Goal: Transaction & Acquisition: Purchase product/service

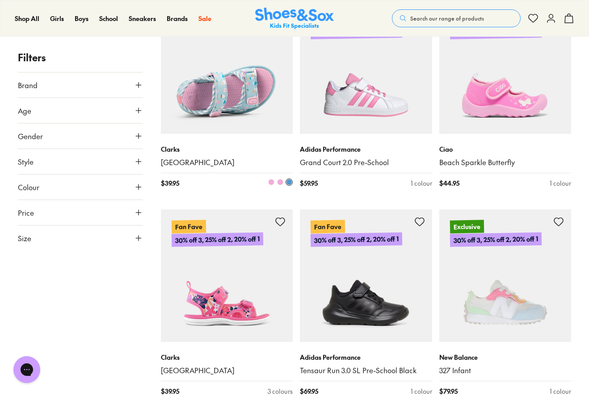
scroll to position [1869, 0]
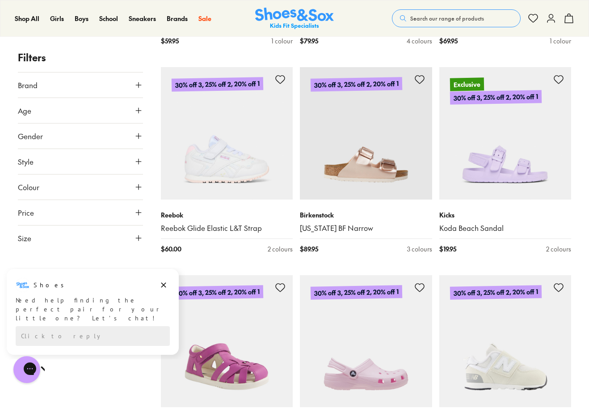
scroll to position [2840, 0]
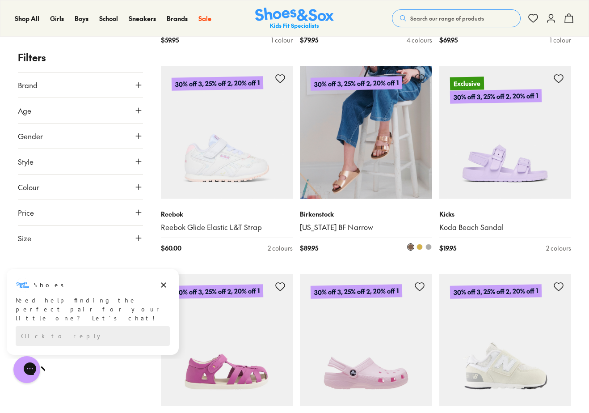
click at [385, 139] on img at bounding box center [366, 132] width 132 height 132
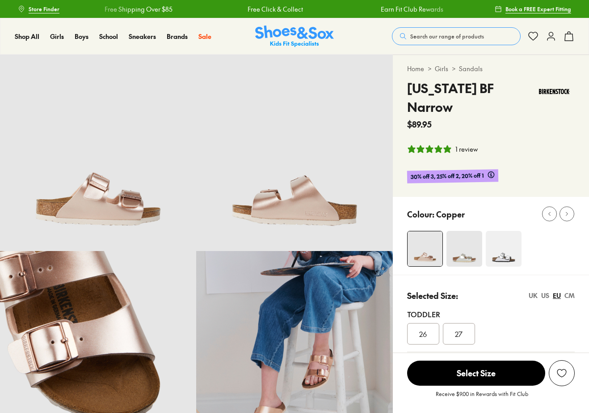
select select "*"
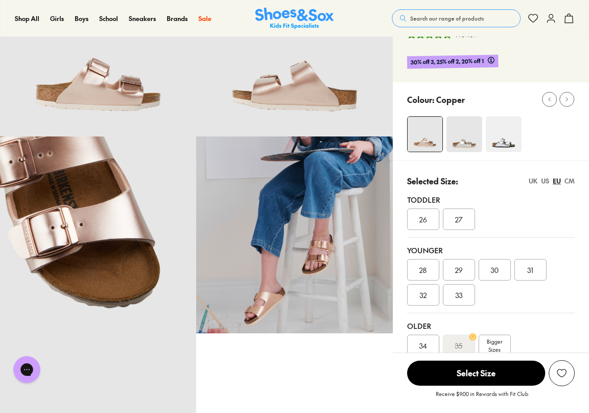
scroll to position [114, 0]
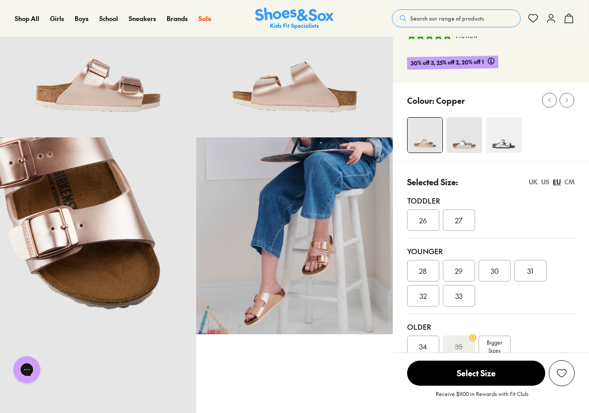
click at [509, 123] on img at bounding box center [504, 135] width 36 height 36
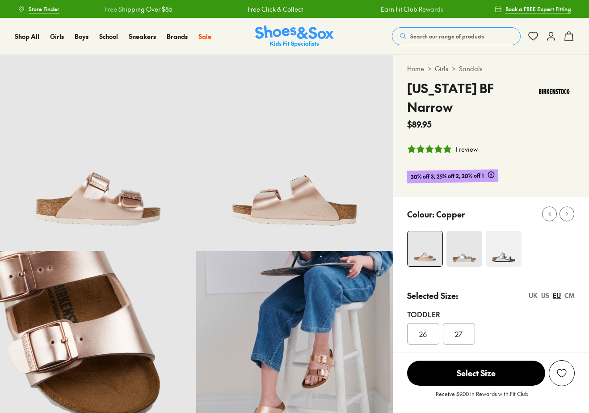
select select "*"
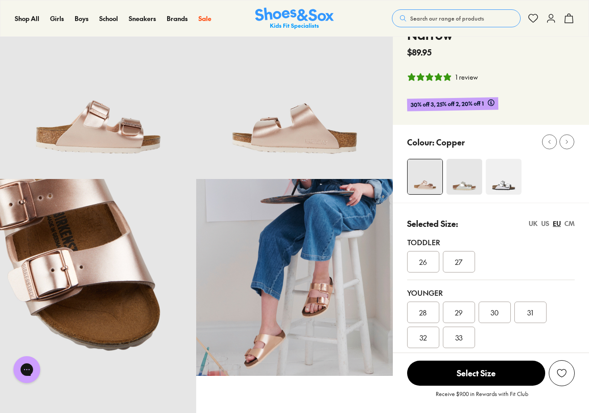
scroll to position [75, 0]
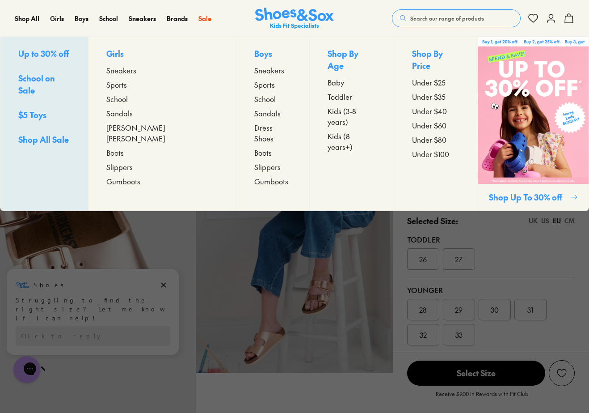
click at [137, 128] on span "[PERSON_NAME] [PERSON_NAME]" at bounding box center [162, 132] width 112 height 21
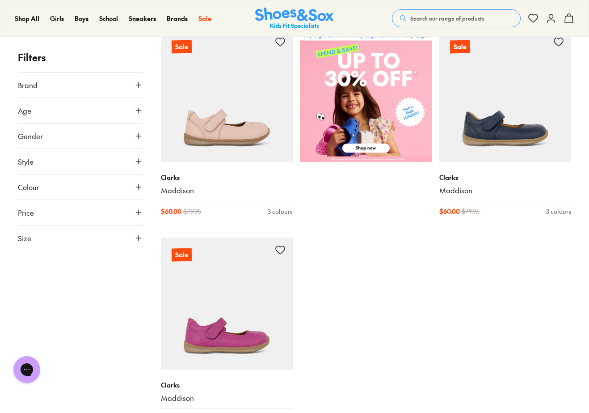
scroll to position [382, 0]
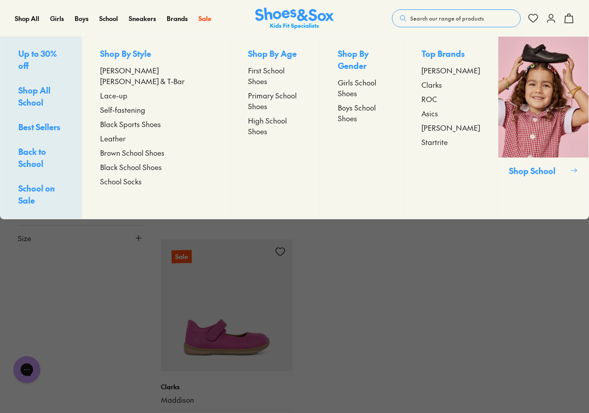
click at [38, 54] on span "Up to 30% off" at bounding box center [37, 59] width 38 height 23
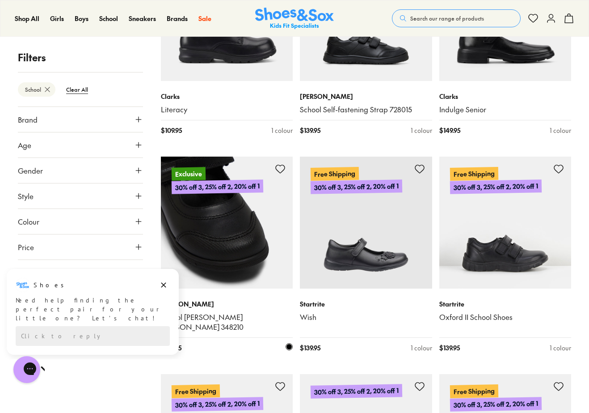
scroll to position [1753, 0]
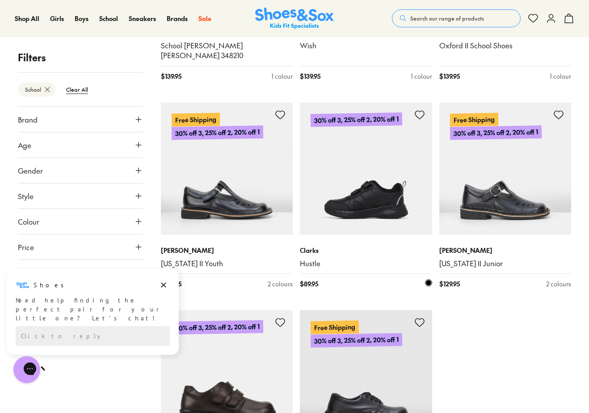
scroll to position [2025, 0]
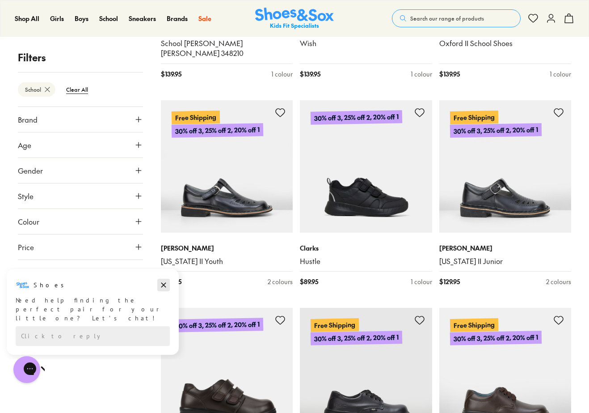
click at [163, 285] on icon "Dismiss campaign" at bounding box center [163, 284] width 5 height 5
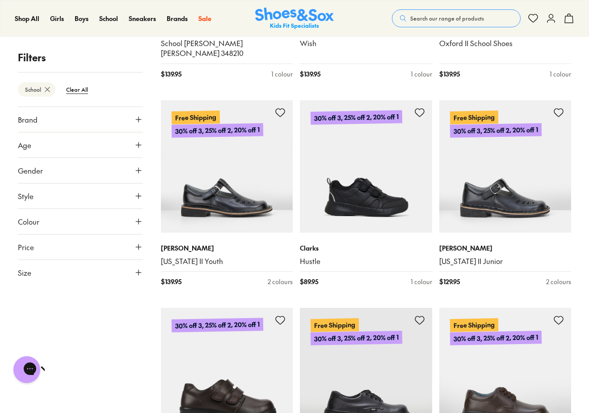
click at [137, 272] on icon at bounding box center [138, 272] width 9 height 9
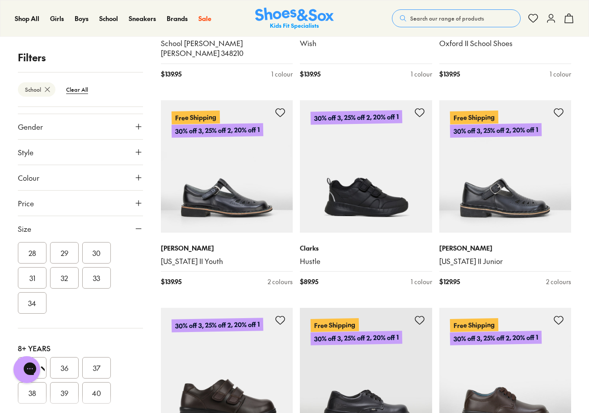
scroll to position [108, 0]
click at [36, 287] on button "31" at bounding box center [32, 285] width 29 height 21
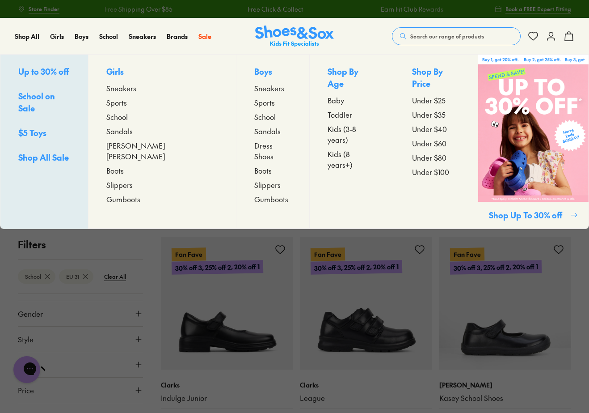
click at [128, 118] on span "School" at bounding box center [116, 116] width 21 height 11
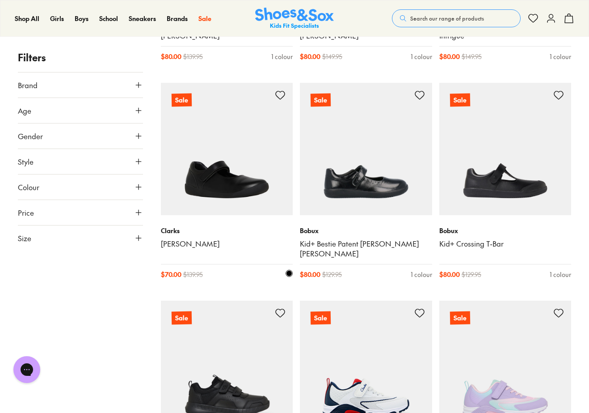
scroll to position [723, 0]
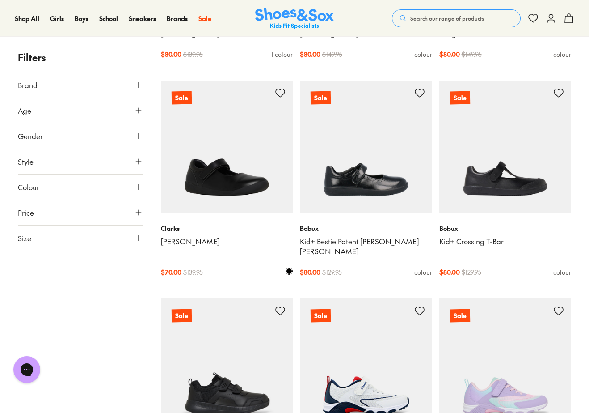
click at [236, 189] on img at bounding box center [227, 146] width 132 height 132
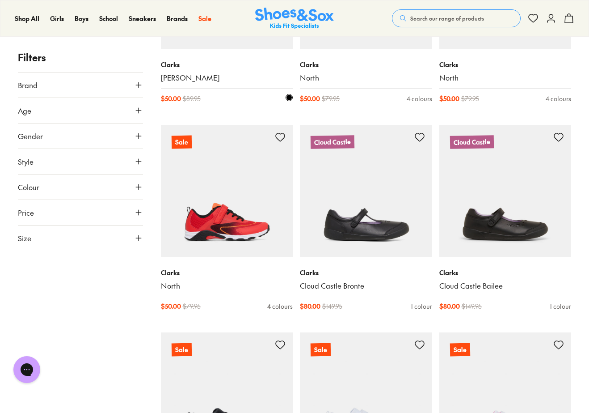
scroll to position [1107, 0]
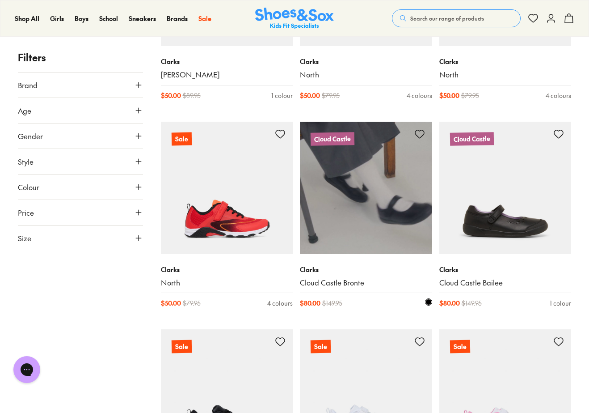
click at [402, 198] on img at bounding box center [366, 188] width 132 height 132
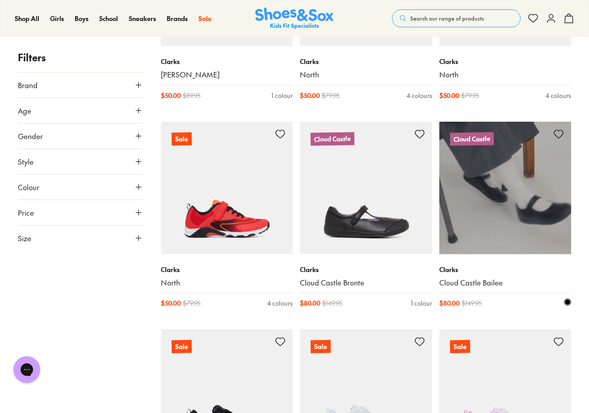
click at [514, 218] on img at bounding box center [505, 188] width 132 height 132
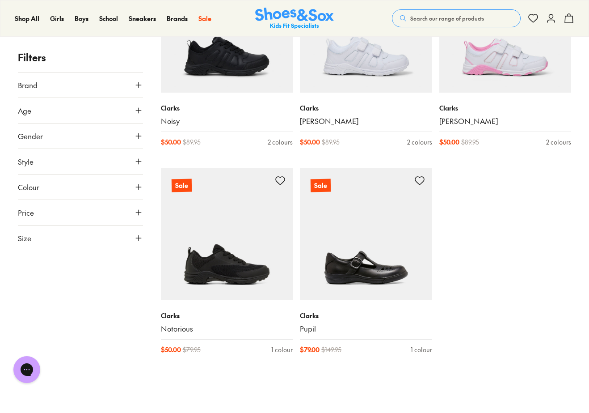
scroll to position [1476, 0]
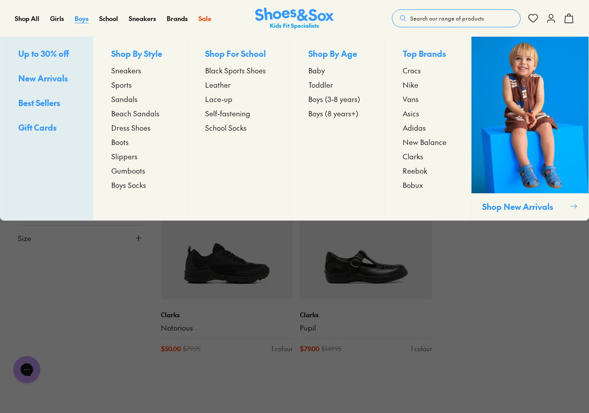
click at [82, 19] on span "Boys" at bounding box center [82, 18] width 14 height 9
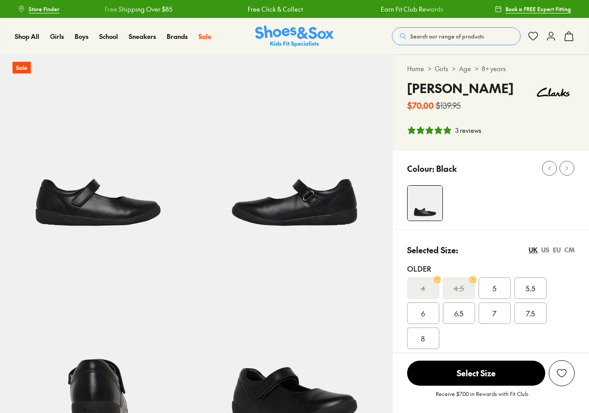
select select "*"
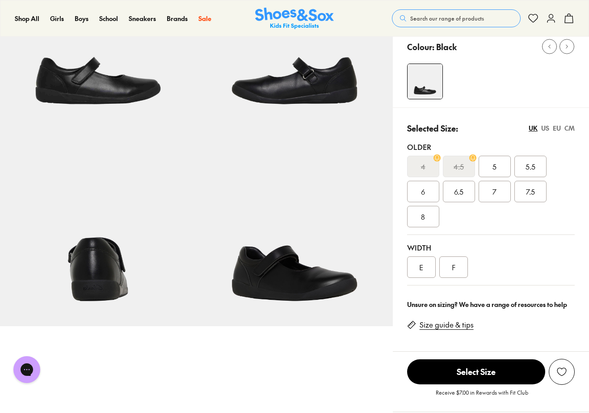
scroll to position [131, 0]
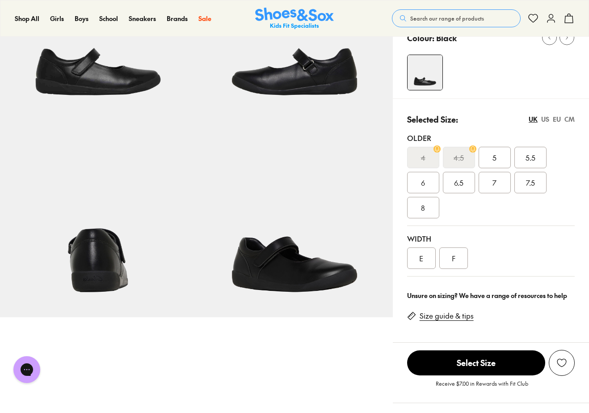
click at [423, 258] on div "E" at bounding box center [421, 257] width 29 height 21
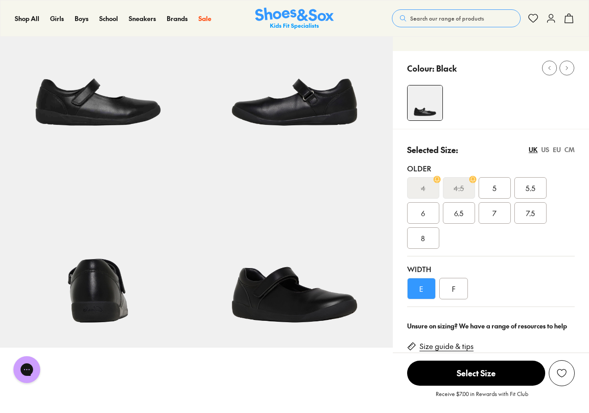
scroll to position [103, 0]
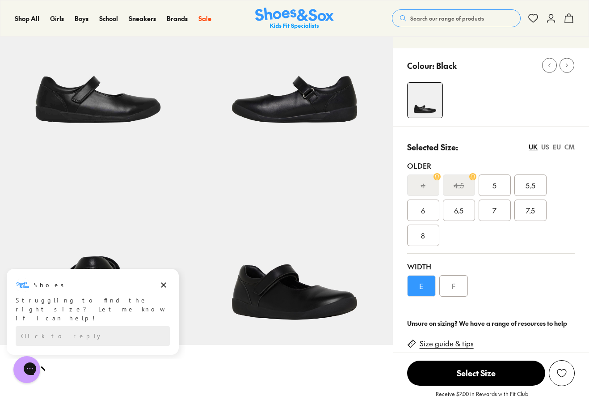
click at [556, 148] on div "EU" at bounding box center [557, 146] width 8 height 9
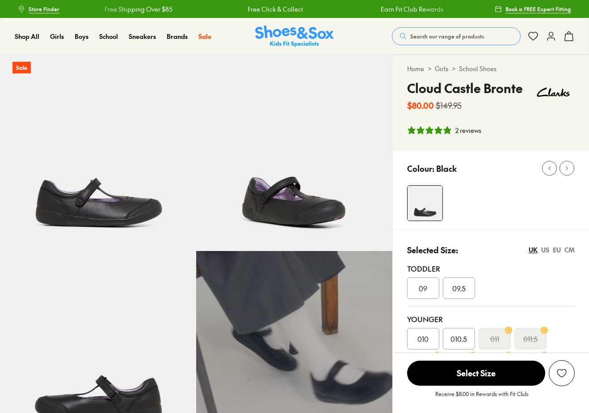
select select "*"
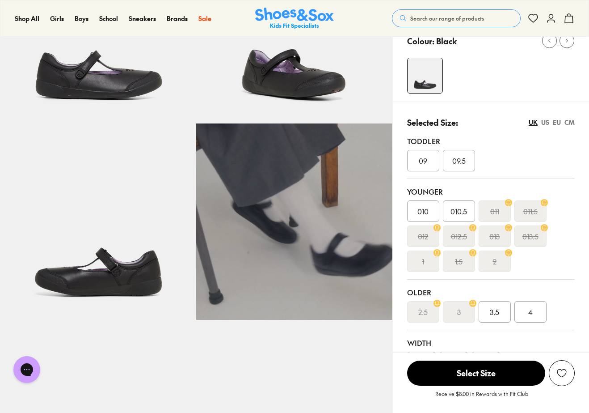
scroll to position [154, 0]
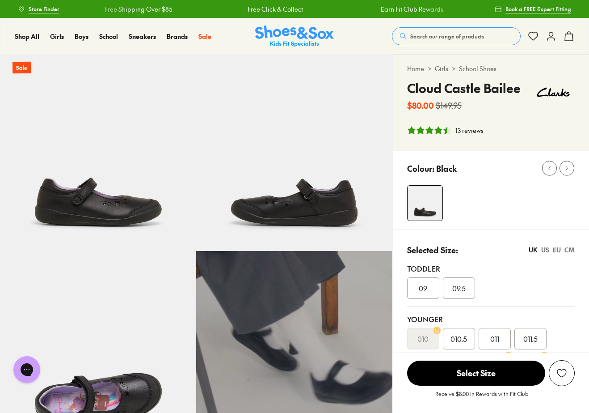
scroll to position [56, 0]
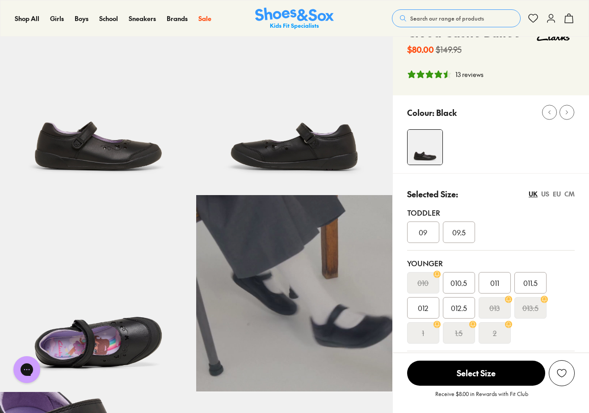
select select "*"
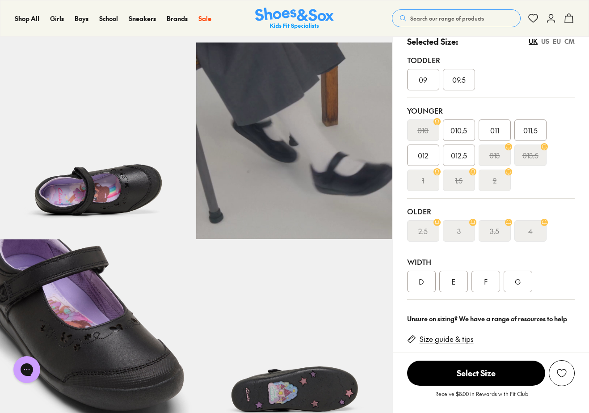
scroll to position [211, 0]
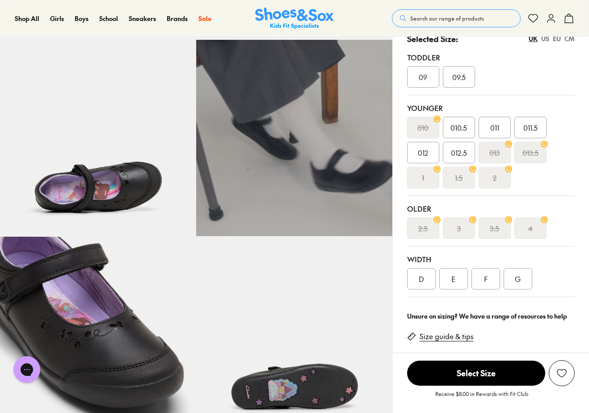
click at [455, 280] on div "E" at bounding box center [453, 278] width 29 height 21
click at [479, 279] on div "F" at bounding box center [486, 278] width 29 height 21
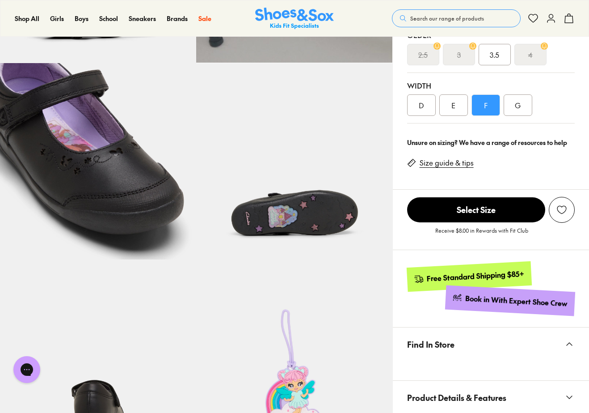
scroll to position [386, 0]
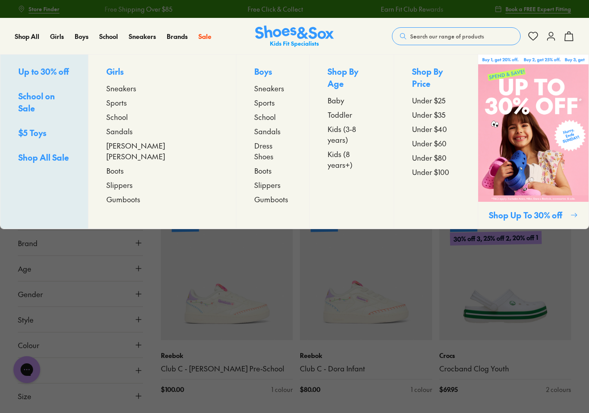
click at [254, 105] on span "Sports" at bounding box center [264, 102] width 21 height 11
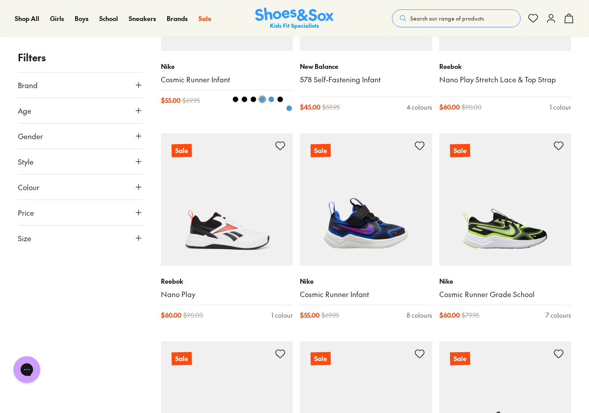
scroll to position [1100, 0]
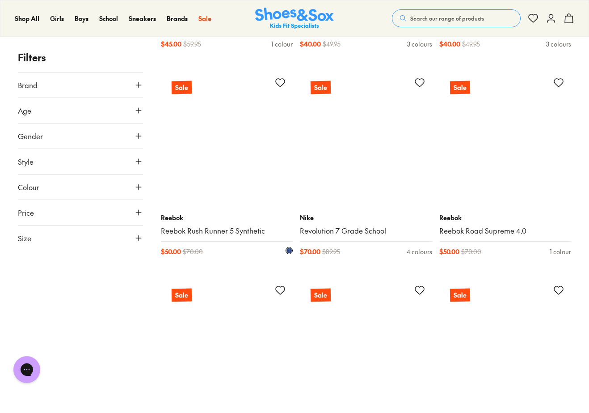
scroll to position [3032, 0]
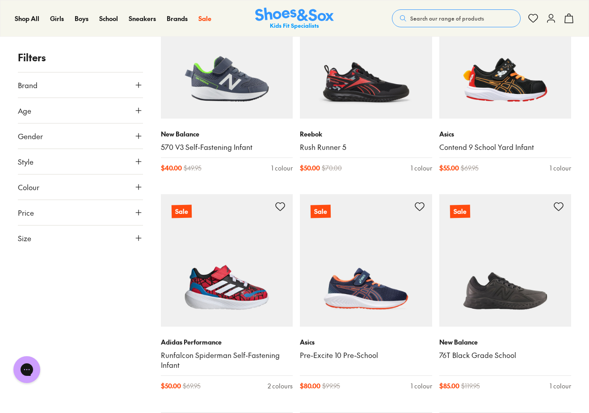
scroll to position [1367, 0]
